Goal: Transaction & Acquisition: Obtain resource

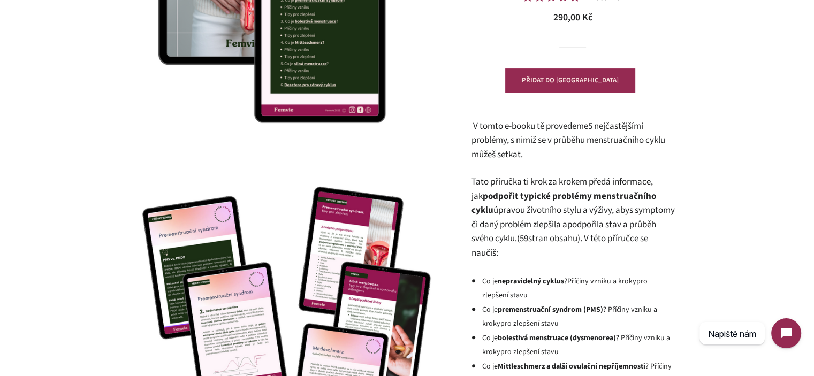
scroll to position [268, 0]
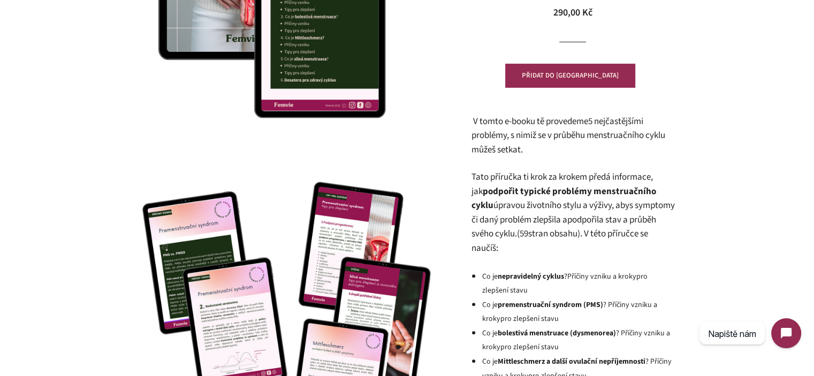
click at [563, 237] on span "stran obsahu). V této příručce se naučíš:" at bounding box center [559, 241] width 177 height 27
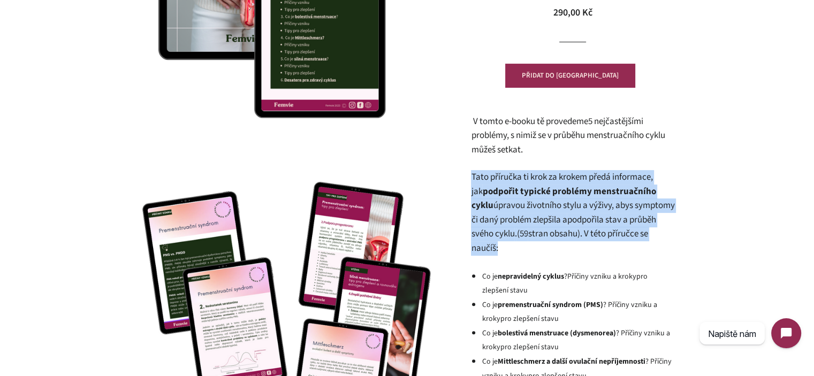
click at [563, 237] on span "stran obsahu). V této příručce se naučíš:" at bounding box center [559, 241] width 177 height 27
click at [552, 235] on span "(59 stran obsahu). V této příručce se naučíš:" at bounding box center [559, 241] width 177 height 27
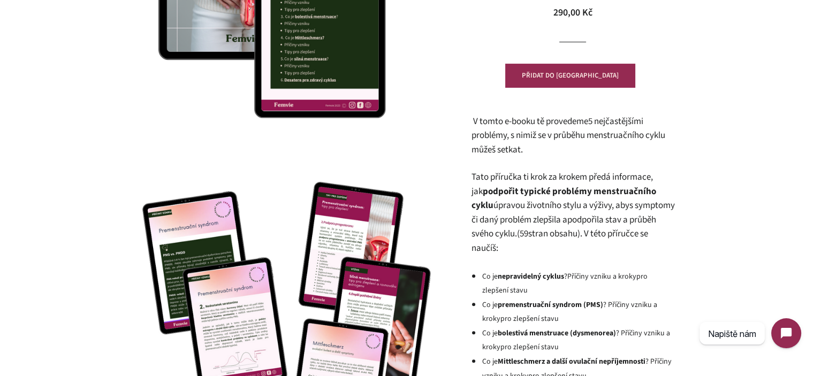
click at [551, 233] on span "(59 stran obsahu). V této příručce se naučíš:" at bounding box center [559, 241] width 177 height 27
drag, startPoint x: 549, startPoint y: 233, endPoint x: 614, endPoint y: 233, distance: 64.8
click at [614, 233] on span "(59 stran obsahu). V této příručce se naučíš:" at bounding box center [559, 241] width 177 height 27
copy span "(59 stran obsahu)"
